Goal: Transaction & Acquisition: Obtain resource

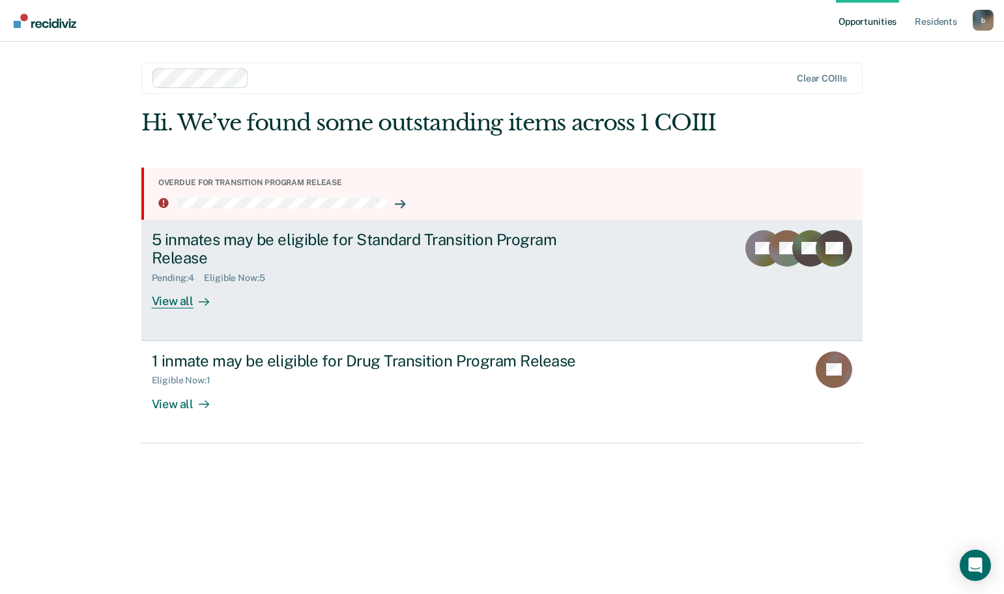
click at [233, 275] on div "Eligible Now : 5" at bounding box center [239, 277] width 71 height 11
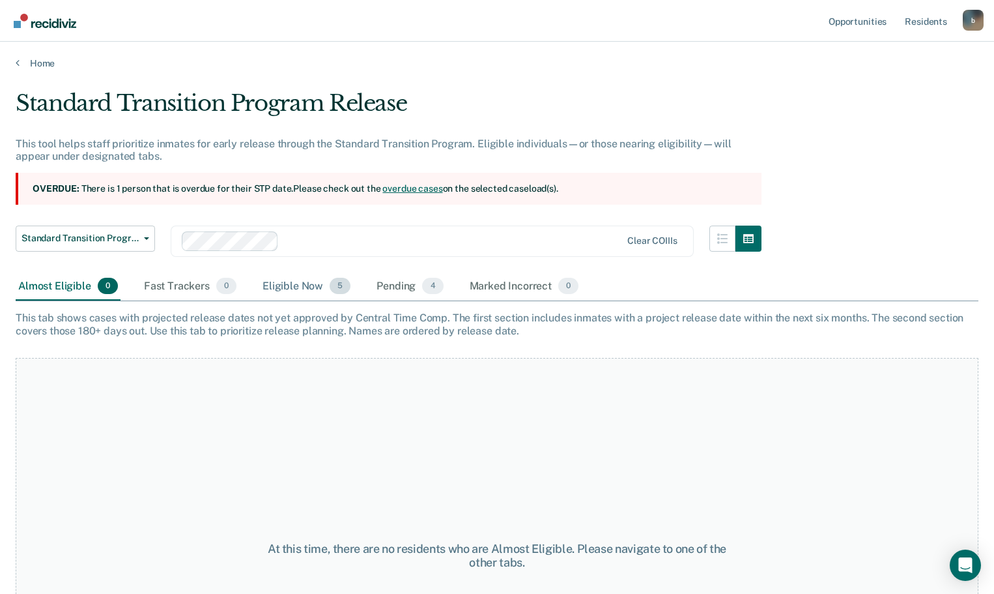
click at [318, 287] on div "Eligible Now 5" at bounding box center [306, 286] width 93 height 29
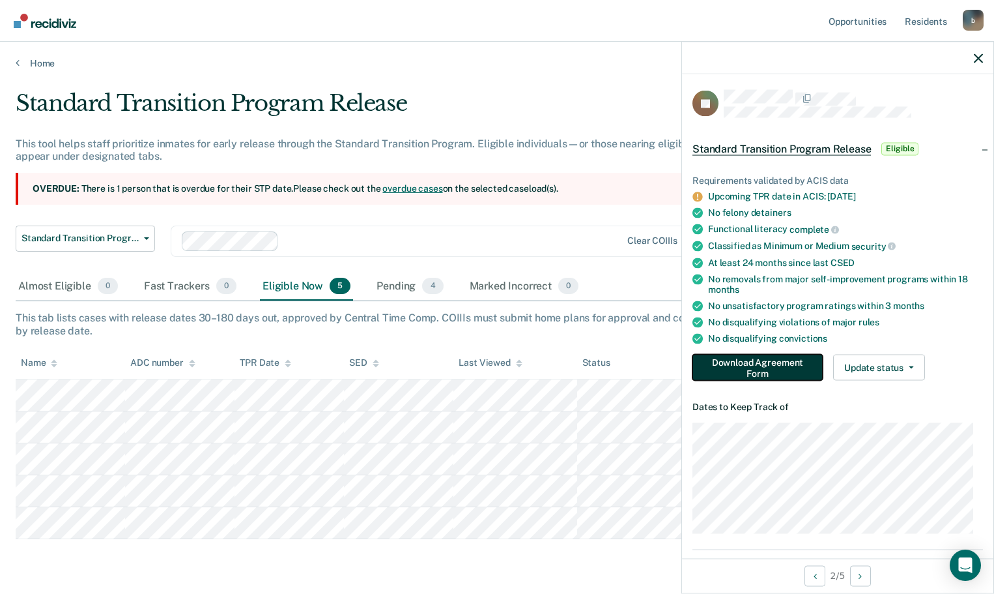
click at [768, 366] on button "Download Agreement Form" at bounding box center [758, 367] width 130 height 26
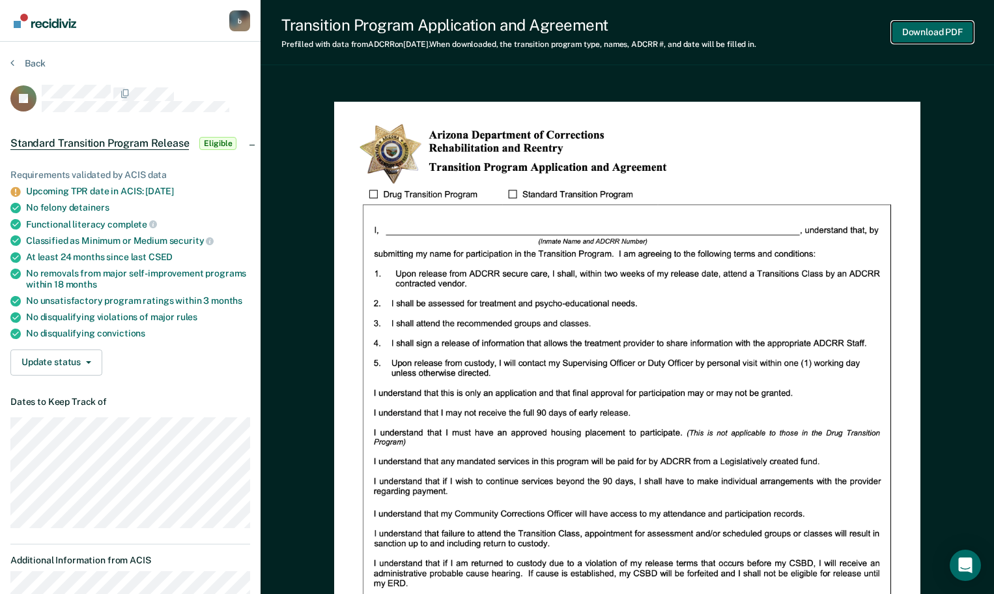
click at [942, 34] on button "Download PDF" at bounding box center [932, 33] width 81 height 22
